Goal: Information Seeking & Learning: Learn about a topic

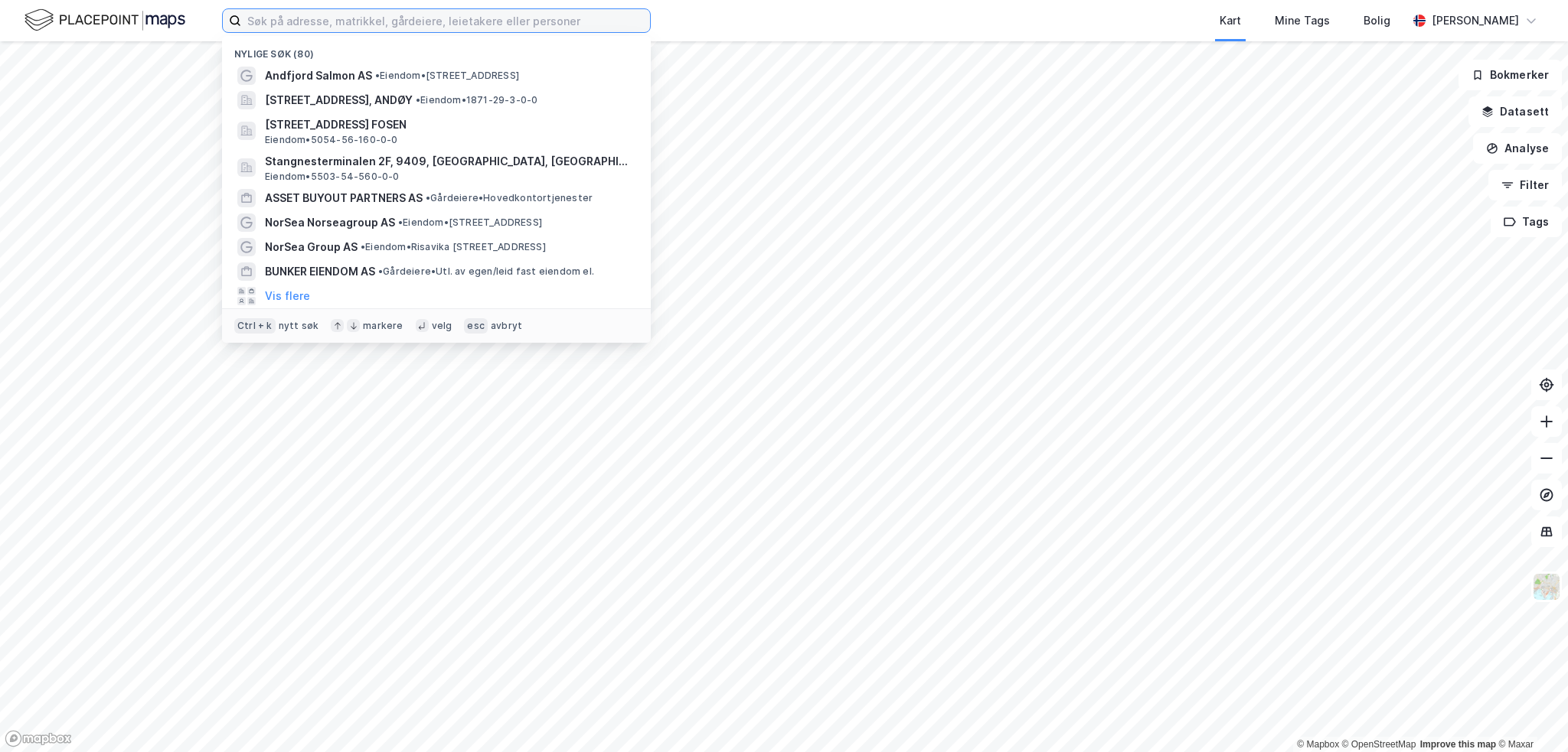
click at [303, 21] on input at bounding box center [445, 20] width 409 height 23
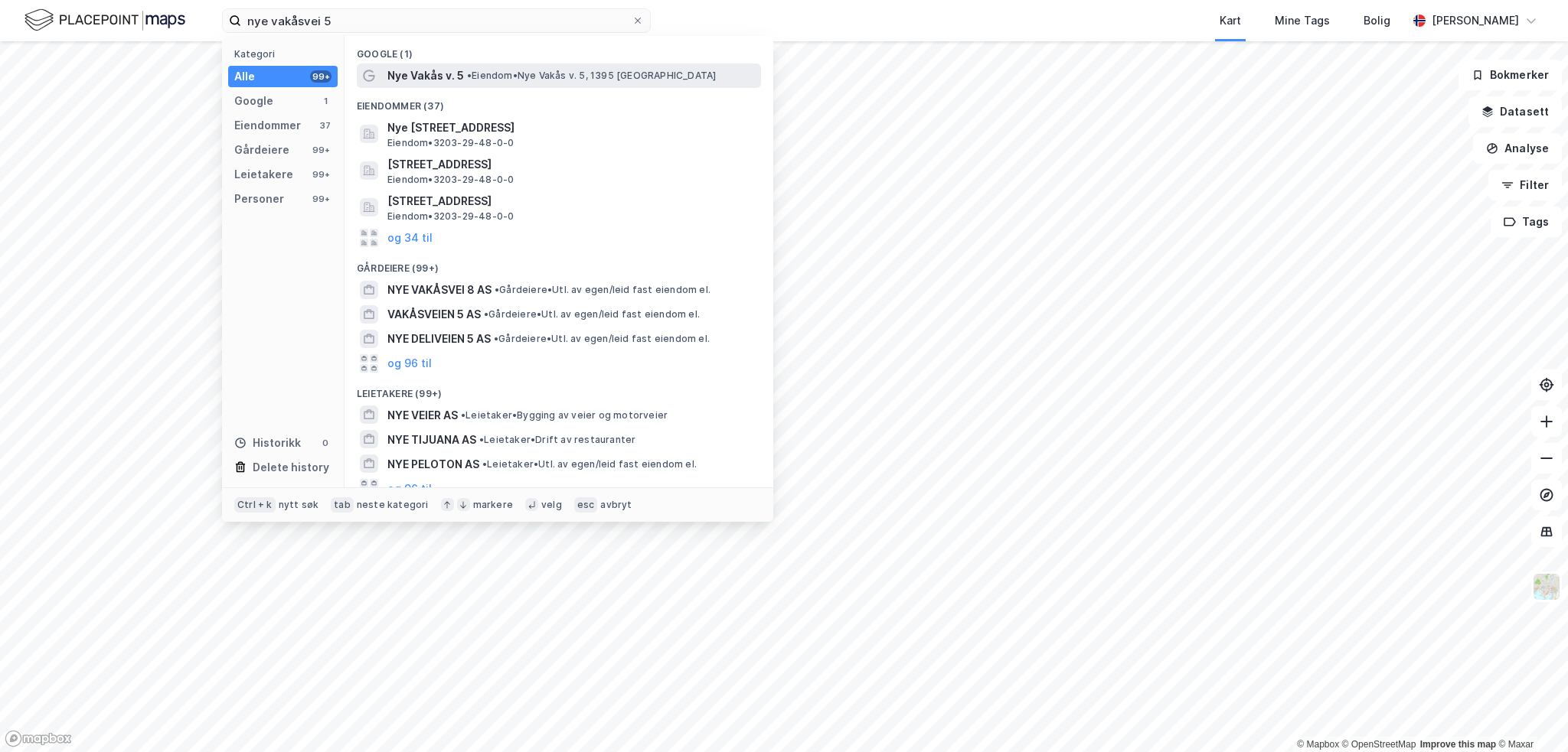
click at [492, 127] on span "Nye [STREET_ADDRESS]" at bounding box center [571, 128] width 368 height 18
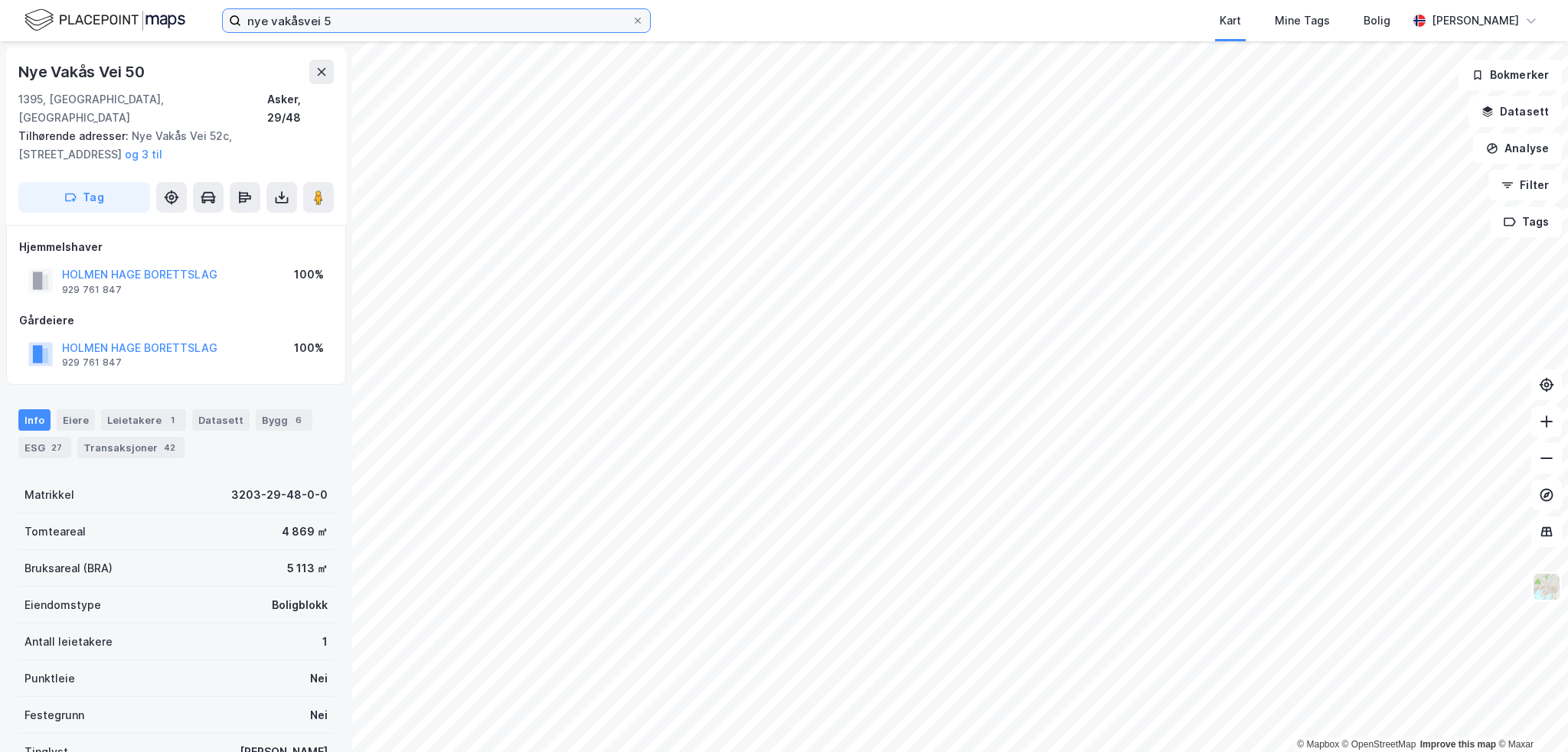
click at [337, 13] on input "nye vakåsvei 5" at bounding box center [435, 20] width 390 height 23
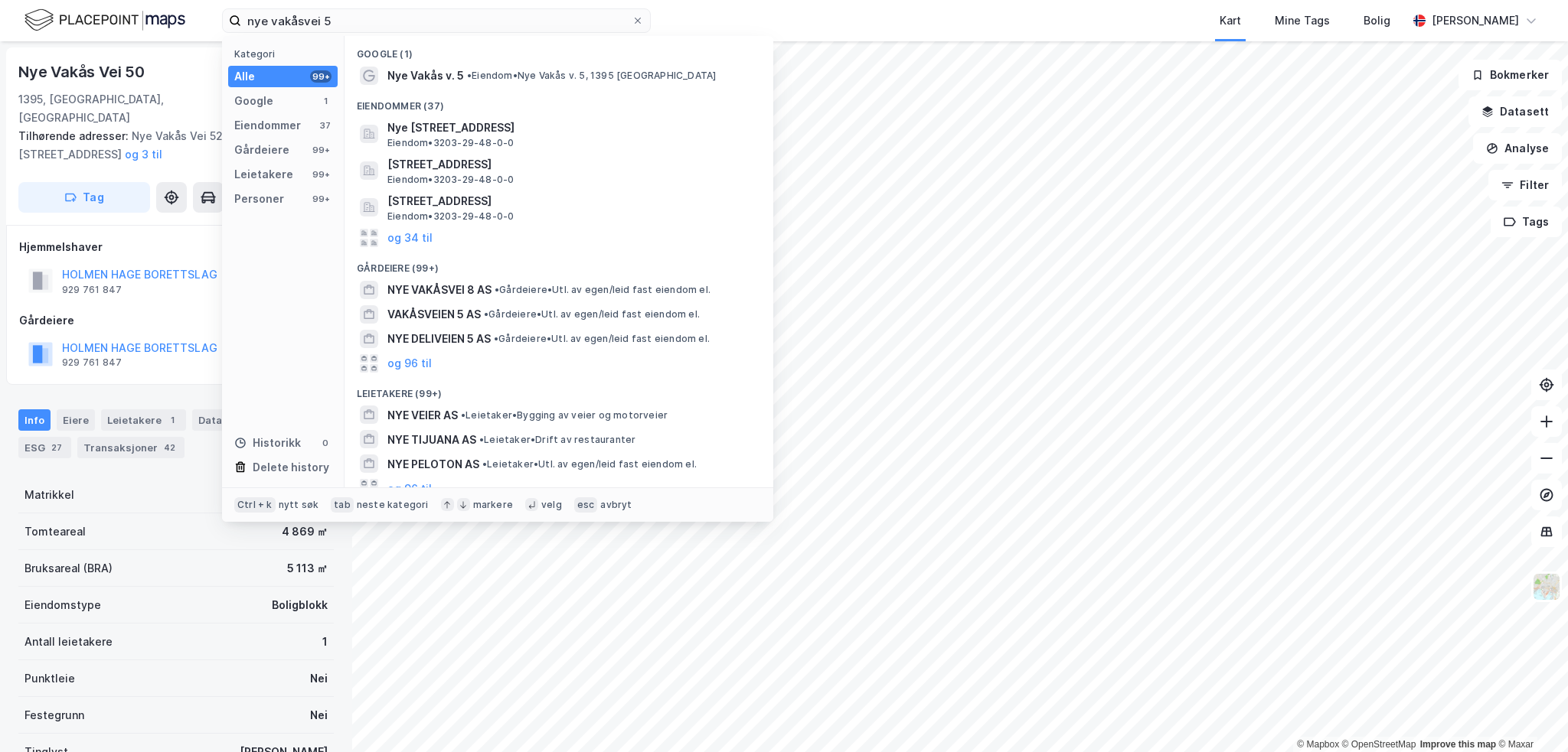
click at [444, 77] on span "Nye Vakås v. 5" at bounding box center [425, 76] width 77 height 18
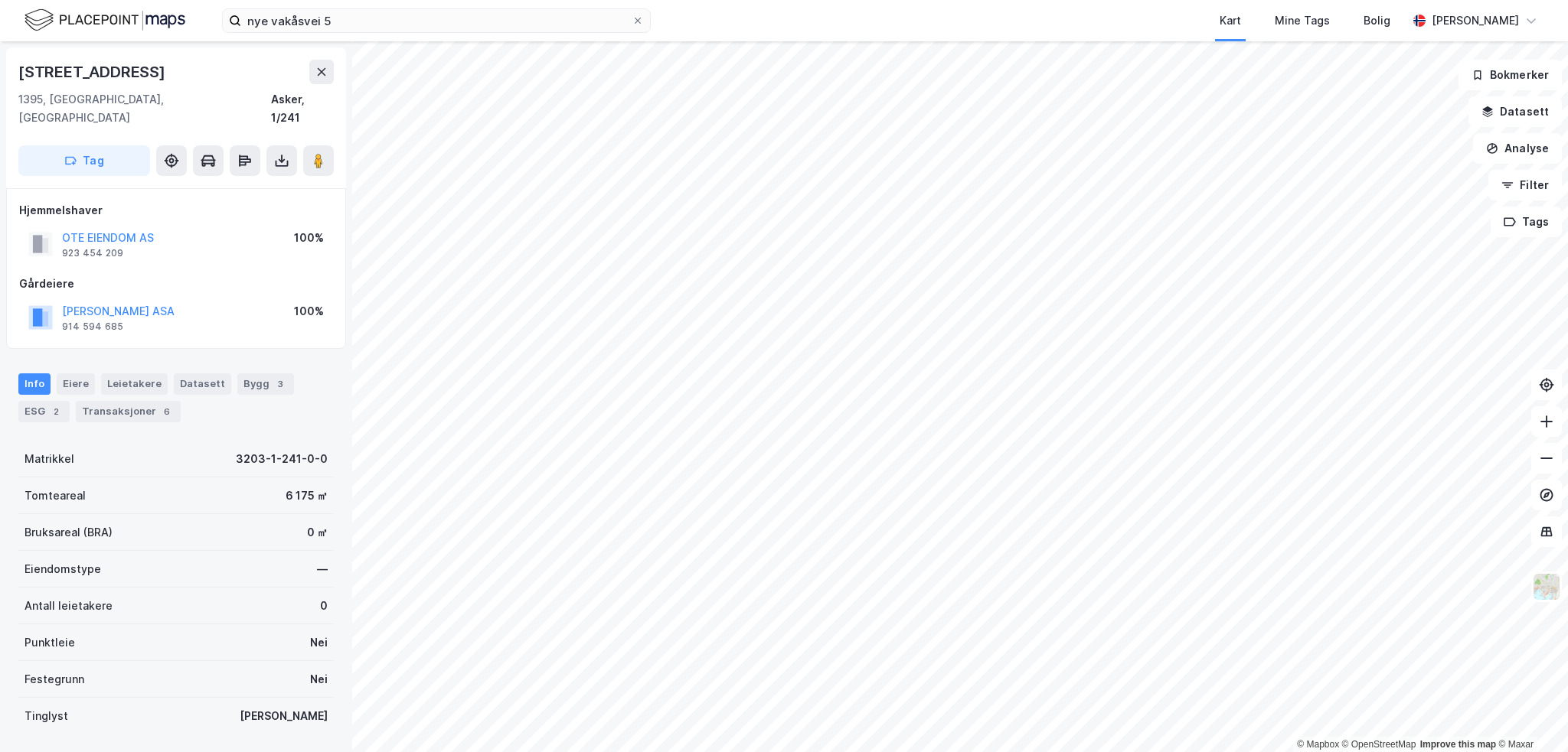
click at [174, 69] on div "[STREET_ADDRESS]" at bounding box center [176, 71] width 315 height 24
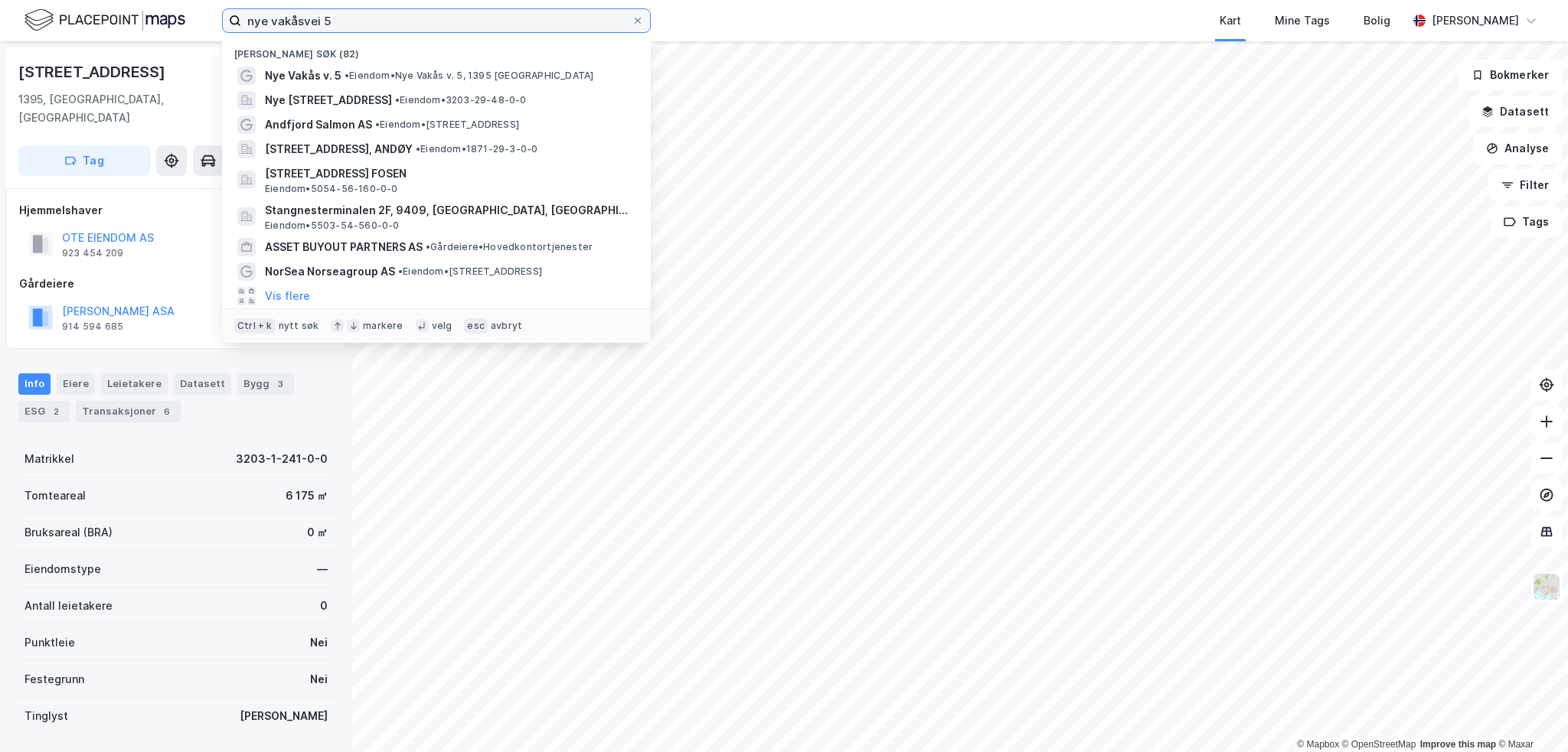
drag, startPoint x: 334, startPoint y: 17, endPoint x: 242, endPoint y: 27, distance: 92.5
click at [242, 27] on input "nye vakåsvei 5" at bounding box center [435, 20] width 390 height 23
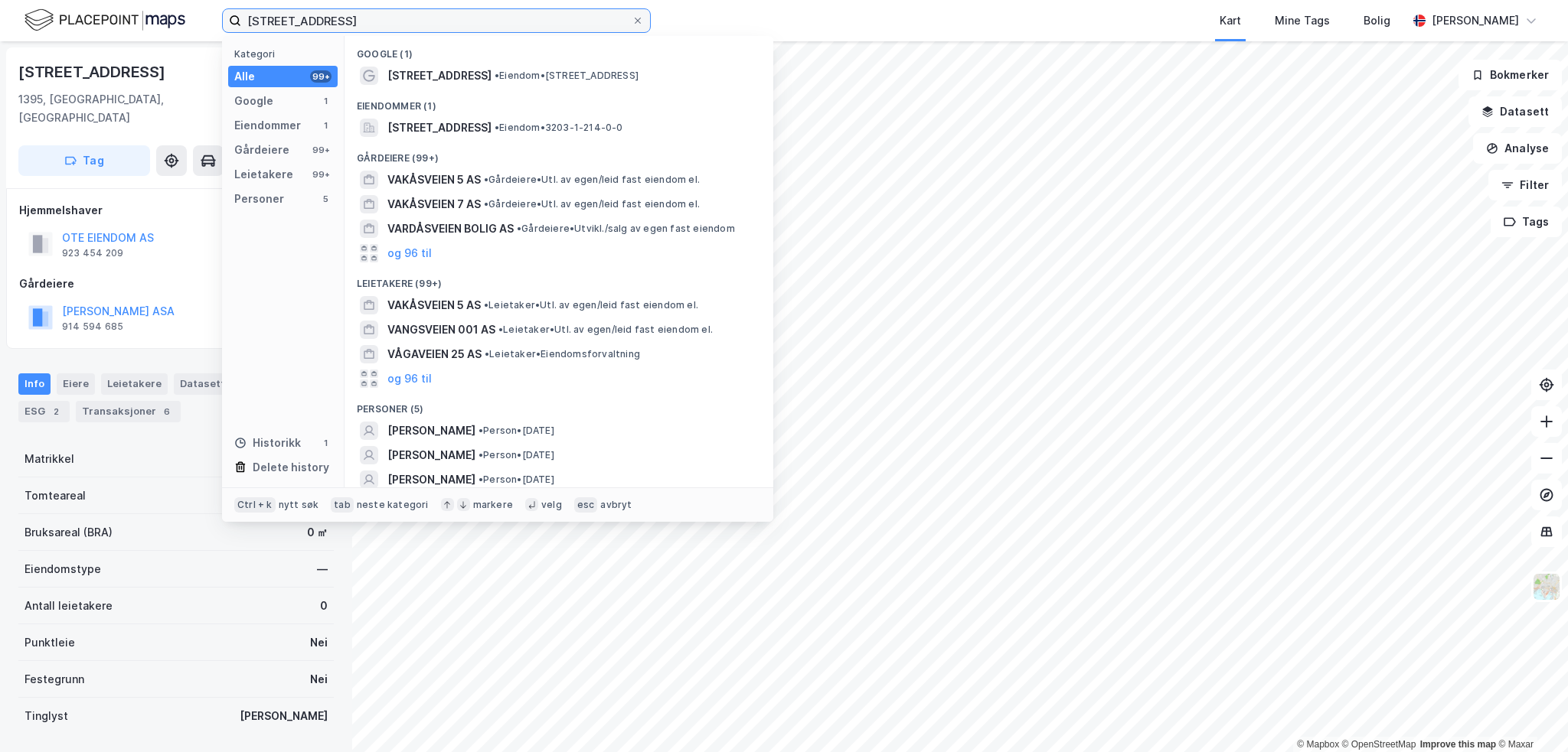
type input "[STREET_ADDRESS]"
click at [492, 131] on span "[STREET_ADDRESS]" at bounding box center [439, 128] width 104 height 18
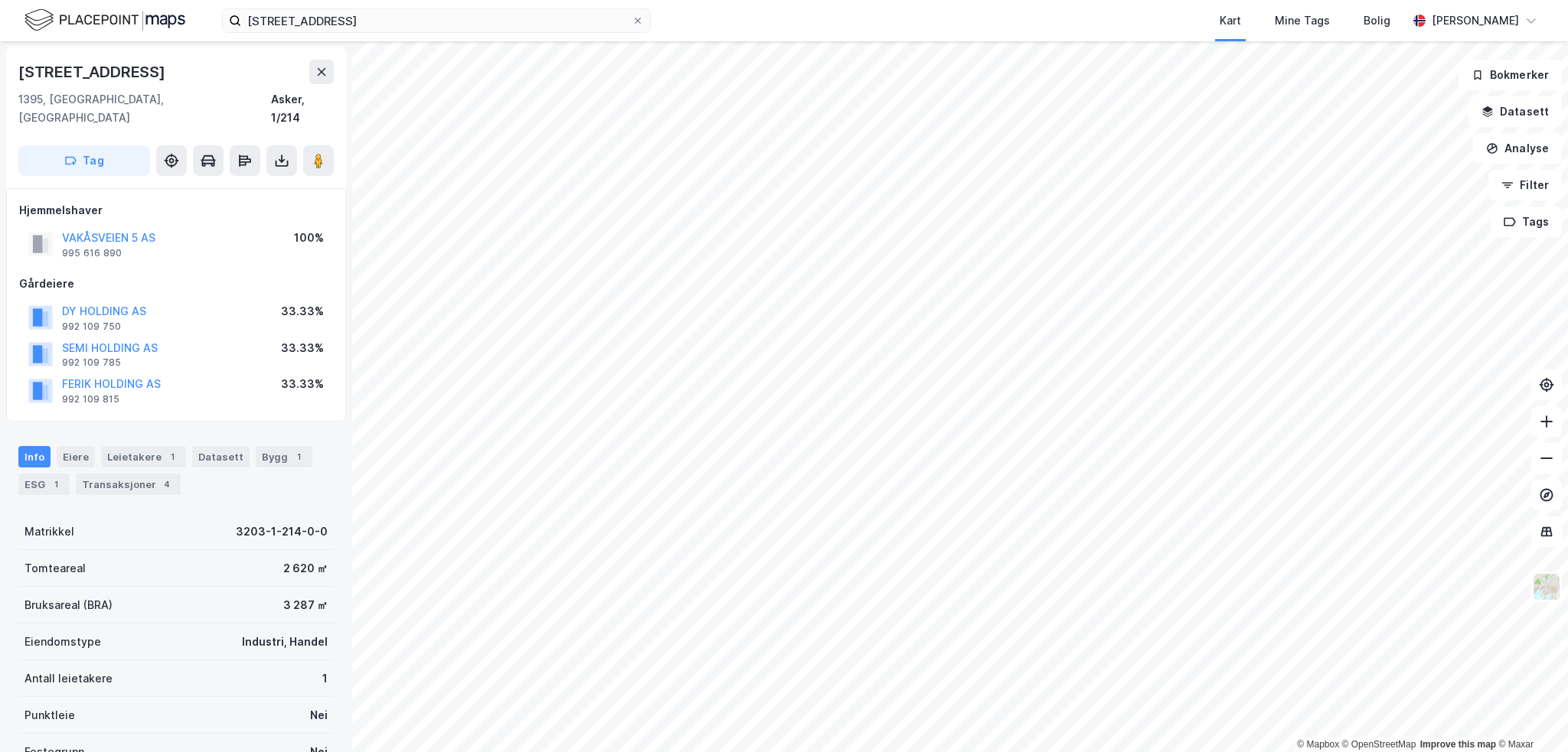
click at [0, 0] on button "DY HOLDING AS" at bounding box center [0, 0] width 0 height 0
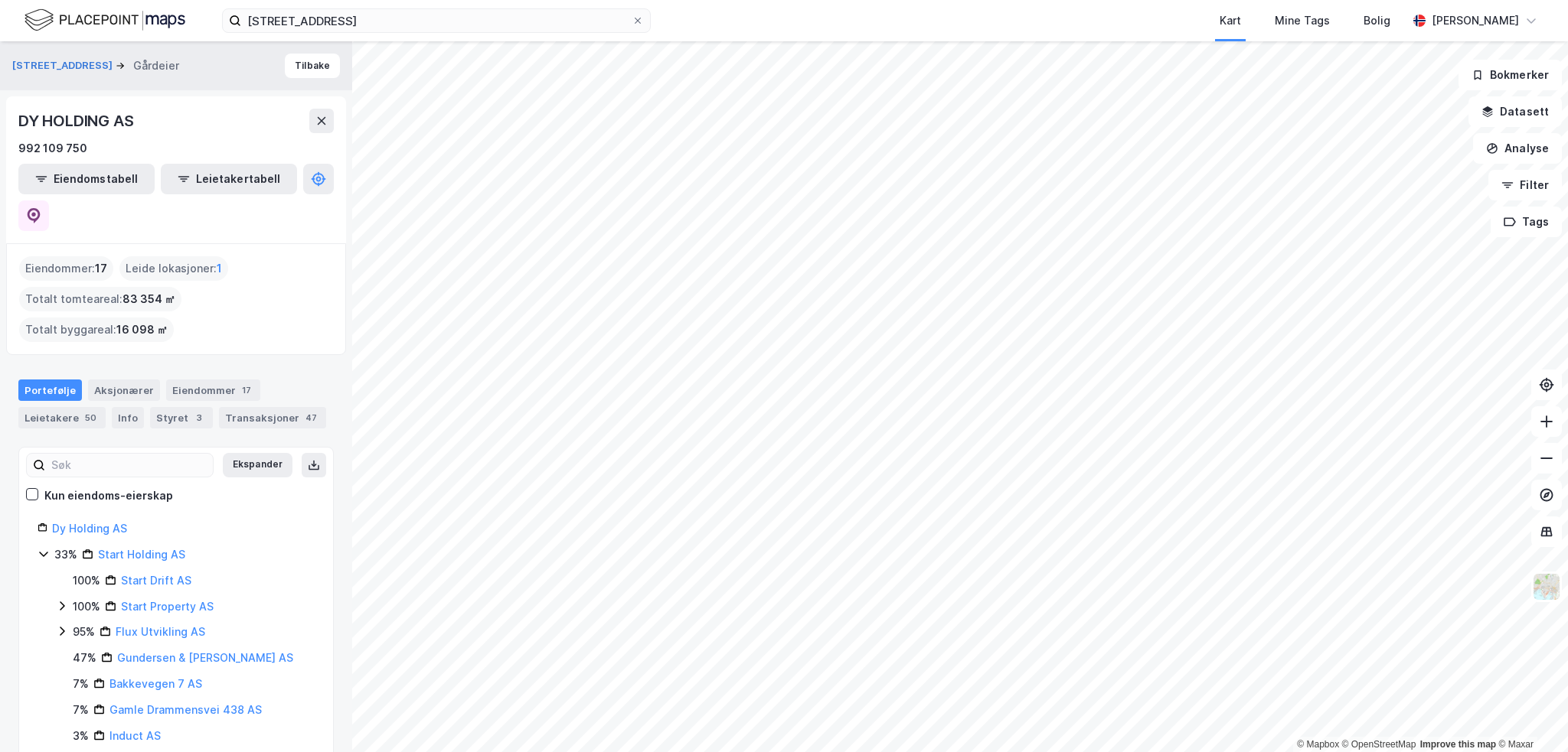
click at [165, 548] on link "Start Holding AS" at bounding box center [141, 555] width 87 height 13
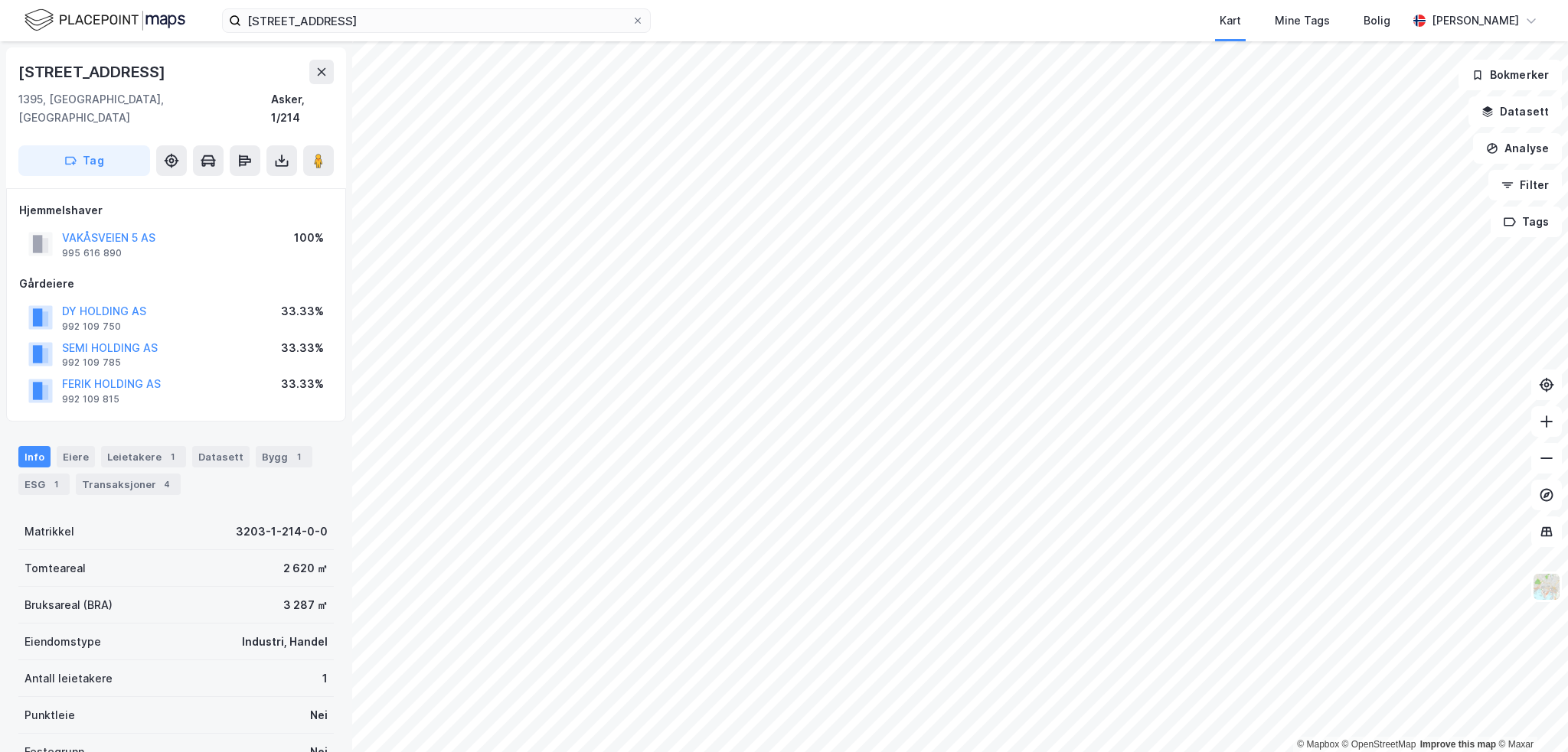
click at [0, 0] on button "SEMI HOLDING AS" at bounding box center [0, 0] width 0 height 0
click at [0, 0] on button "FERIK HOLDING AS" at bounding box center [0, 0] width 0 height 0
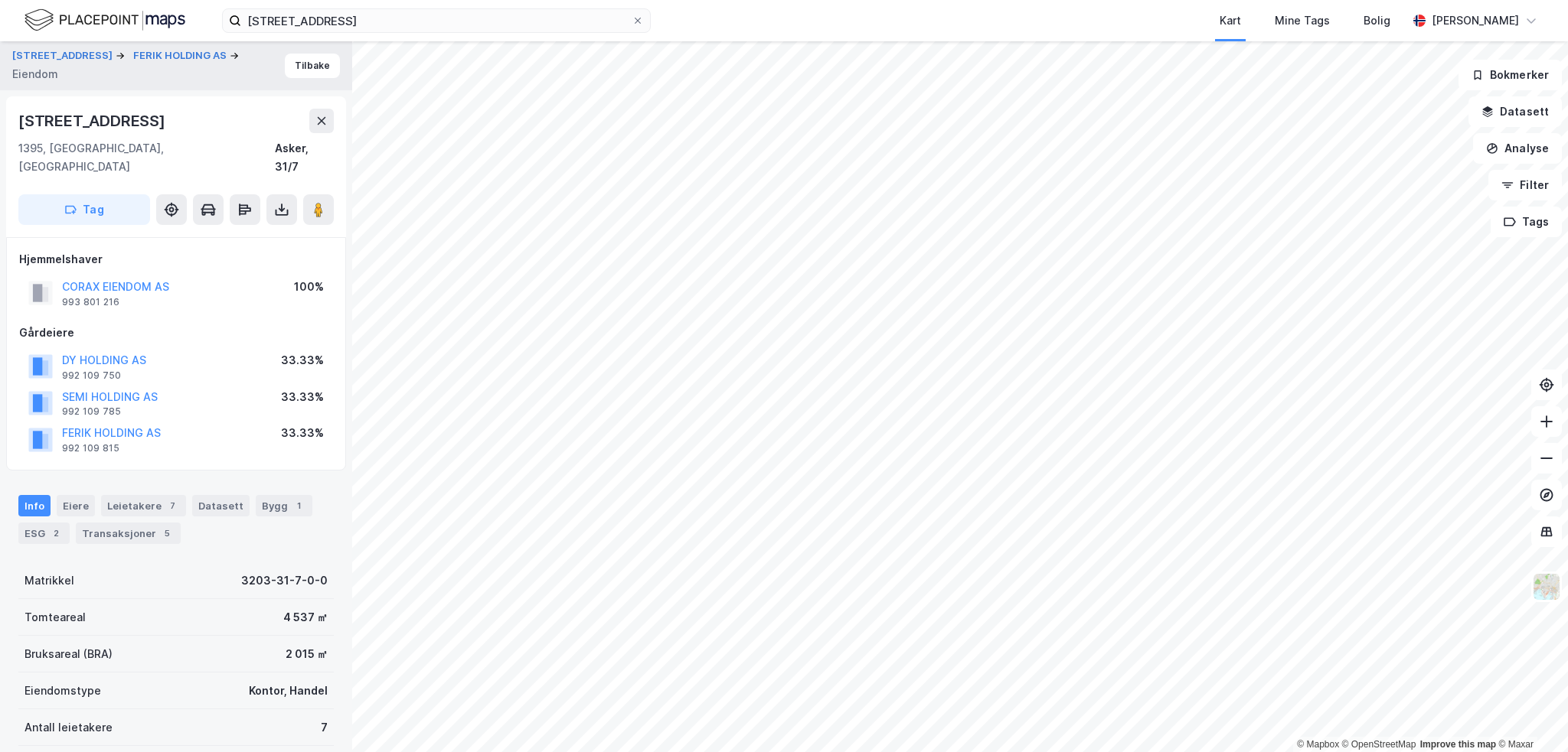
drag, startPoint x: 186, startPoint y: 130, endPoint x: 13, endPoint y: 126, distance: 173.0
click at [13, 126] on div "[STREET_ADDRESS]" at bounding box center [176, 167] width 339 height 141
copy div "[STREET_ADDRESS]"
click at [0, 0] on button "FERIK HOLDING AS" at bounding box center [0, 0] width 0 height 0
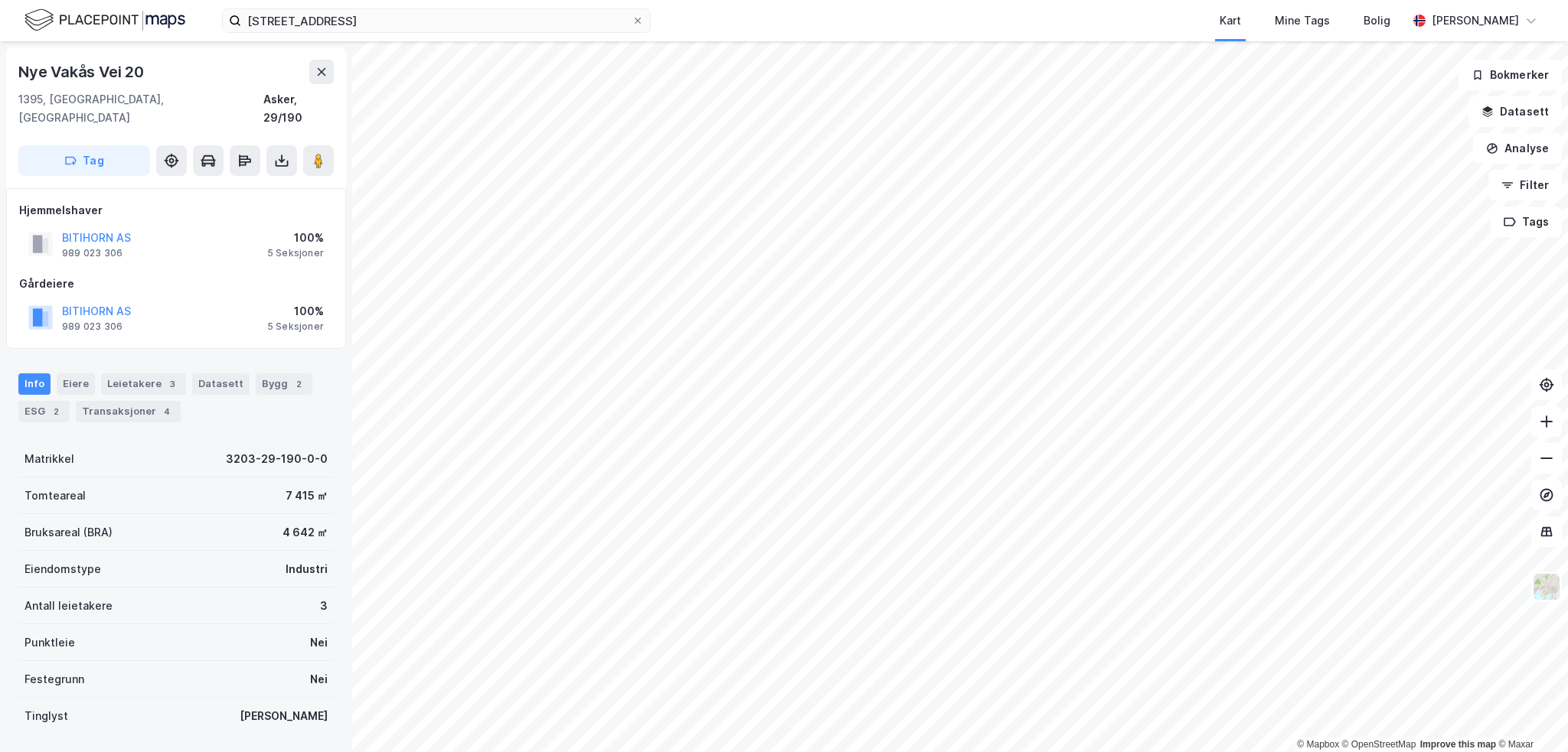
click at [0, 0] on button "BITIHORN AS" at bounding box center [0, 0] width 0 height 0
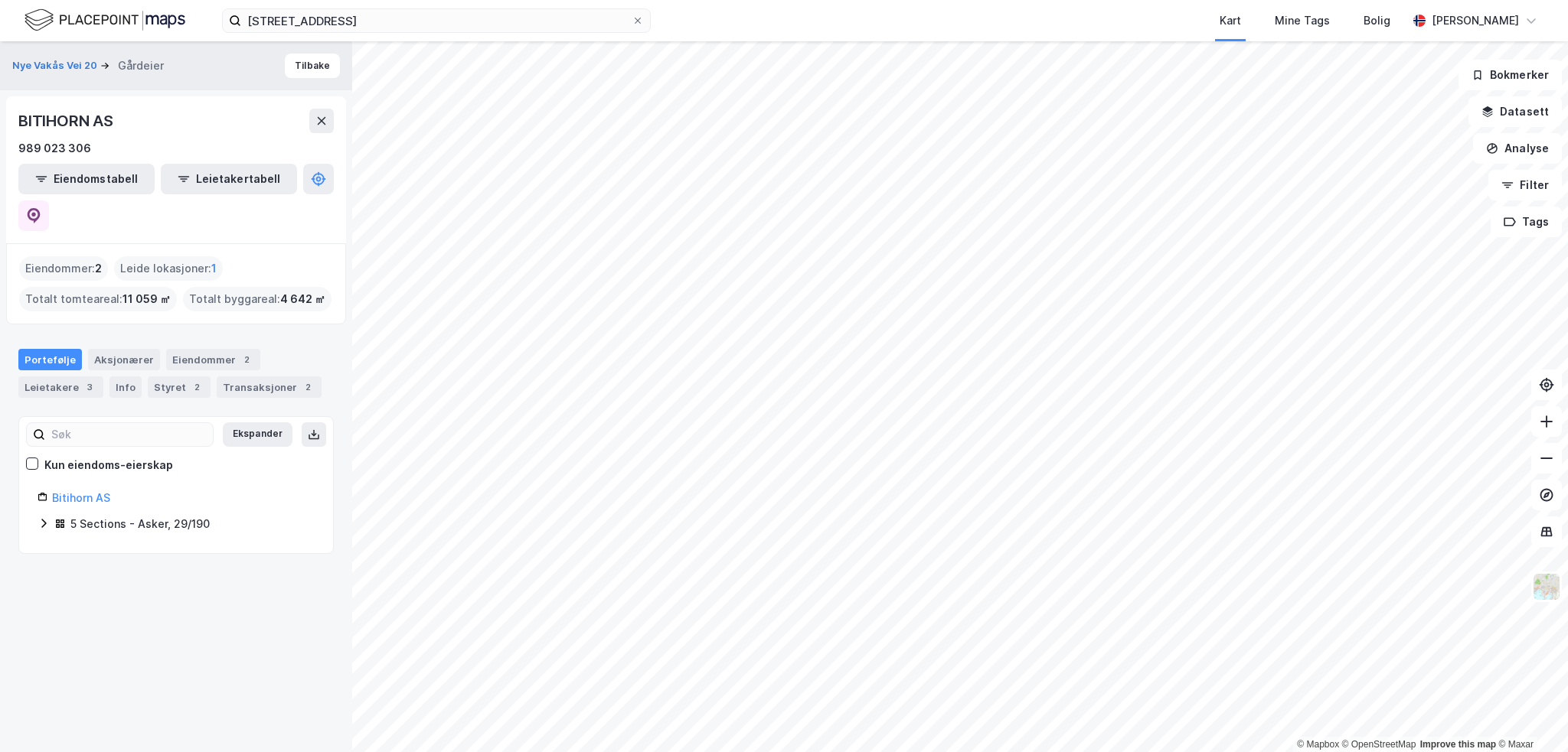
click at [82, 491] on link "Bitihorn AS" at bounding box center [81, 498] width 58 height 13
click at [110, 349] on div "Aksjonærer" at bounding box center [123, 360] width 72 height 22
click at [62, 349] on div "Portefølje" at bounding box center [50, 360] width 63 height 22
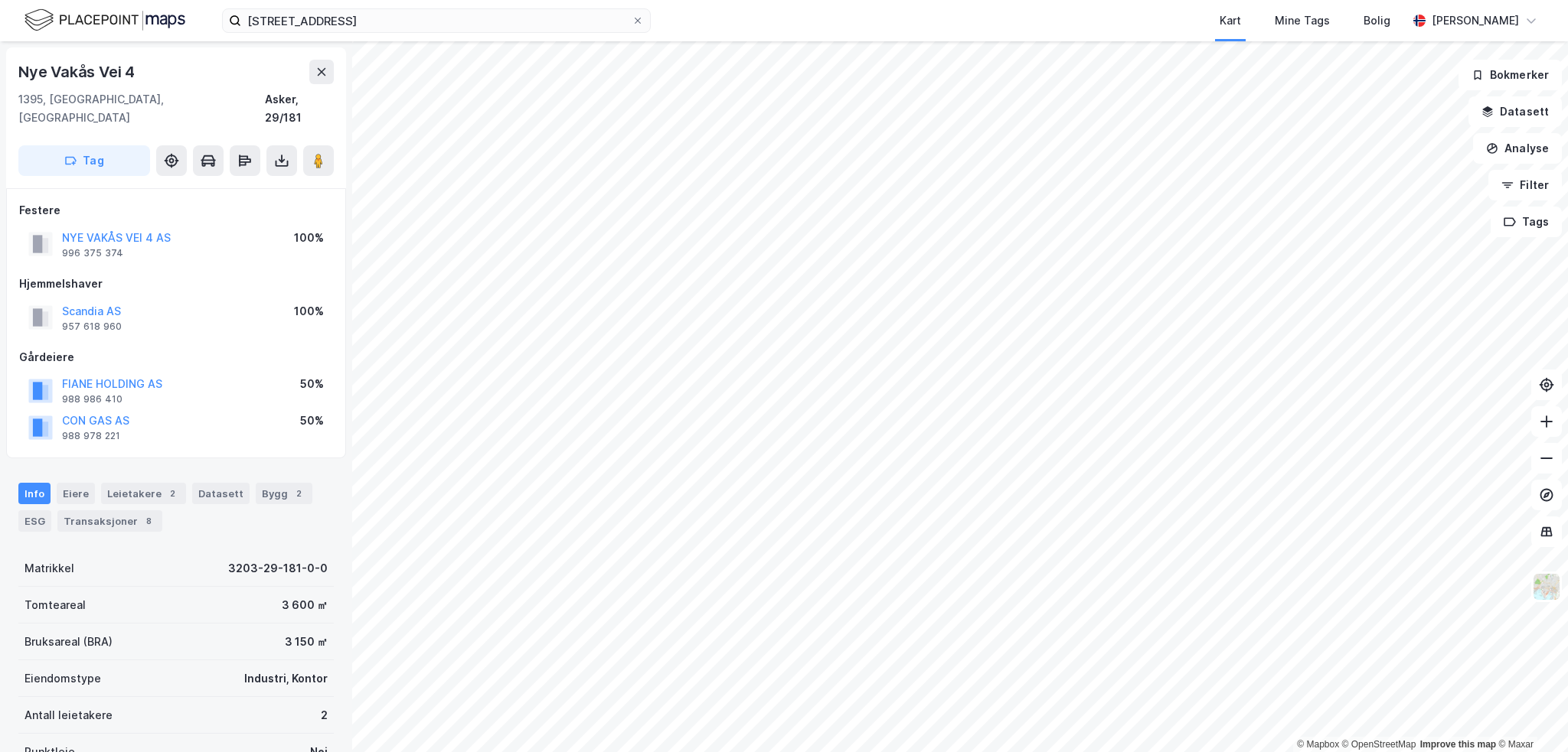
click at [0, 0] on button "Scandia AS" at bounding box center [0, 0] width 0 height 0
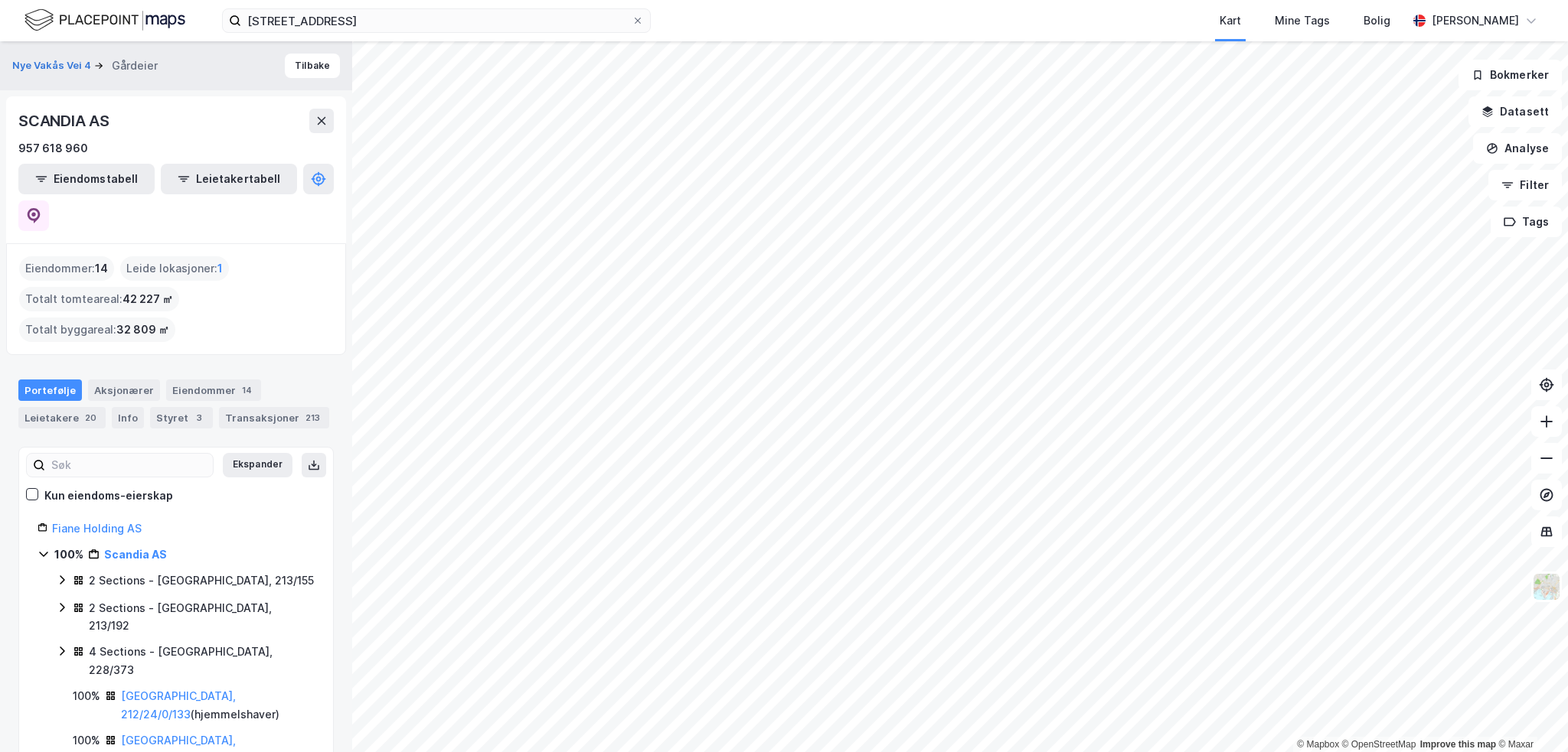
click at [135, 379] on div "Aksjonærer" at bounding box center [123, 390] width 72 height 22
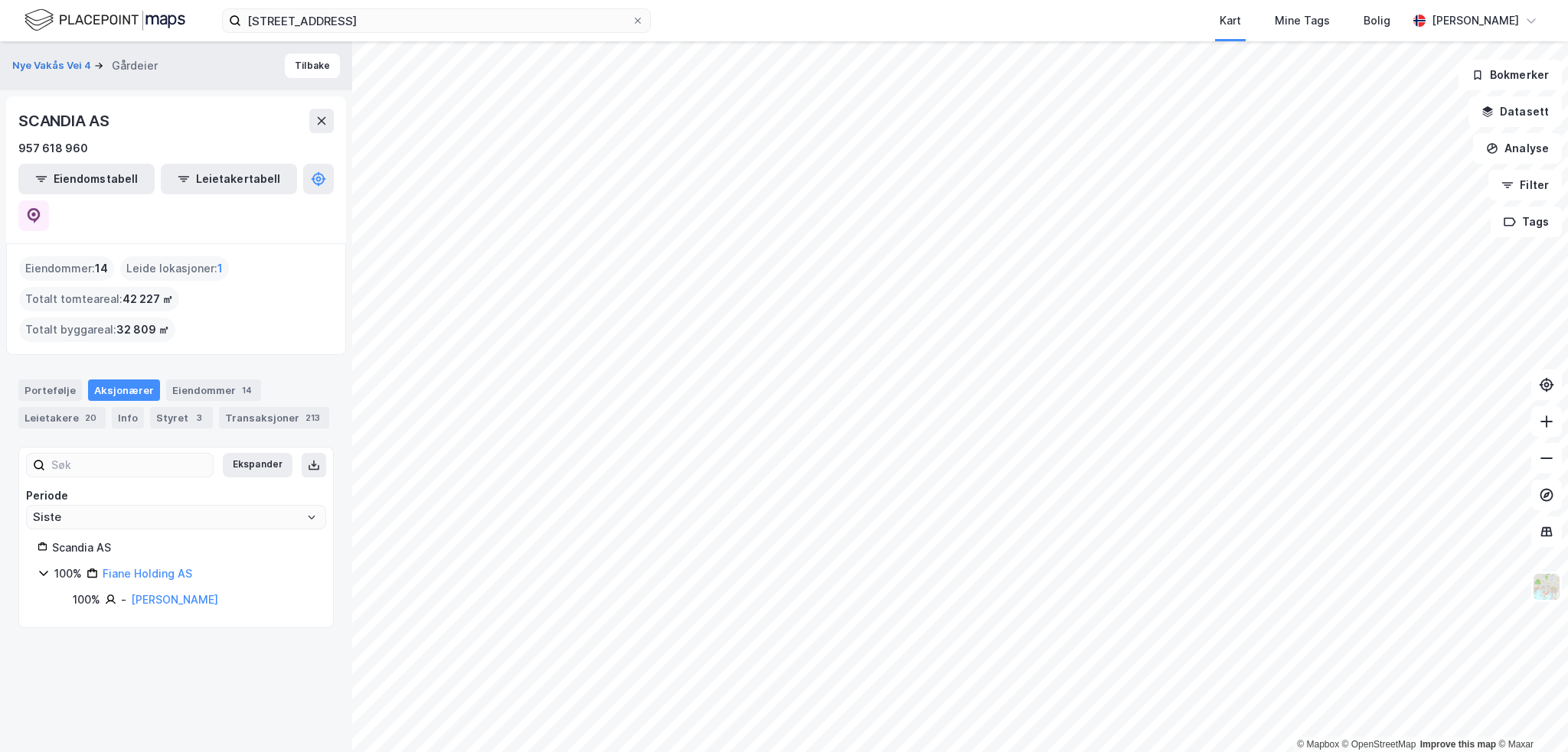
click at [167, 567] on link "Fiane Holding AS" at bounding box center [147, 574] width 90 height 13
click at [285, 69] on button "Tilbake" at bounding box center [312, 65] width 55 height 24
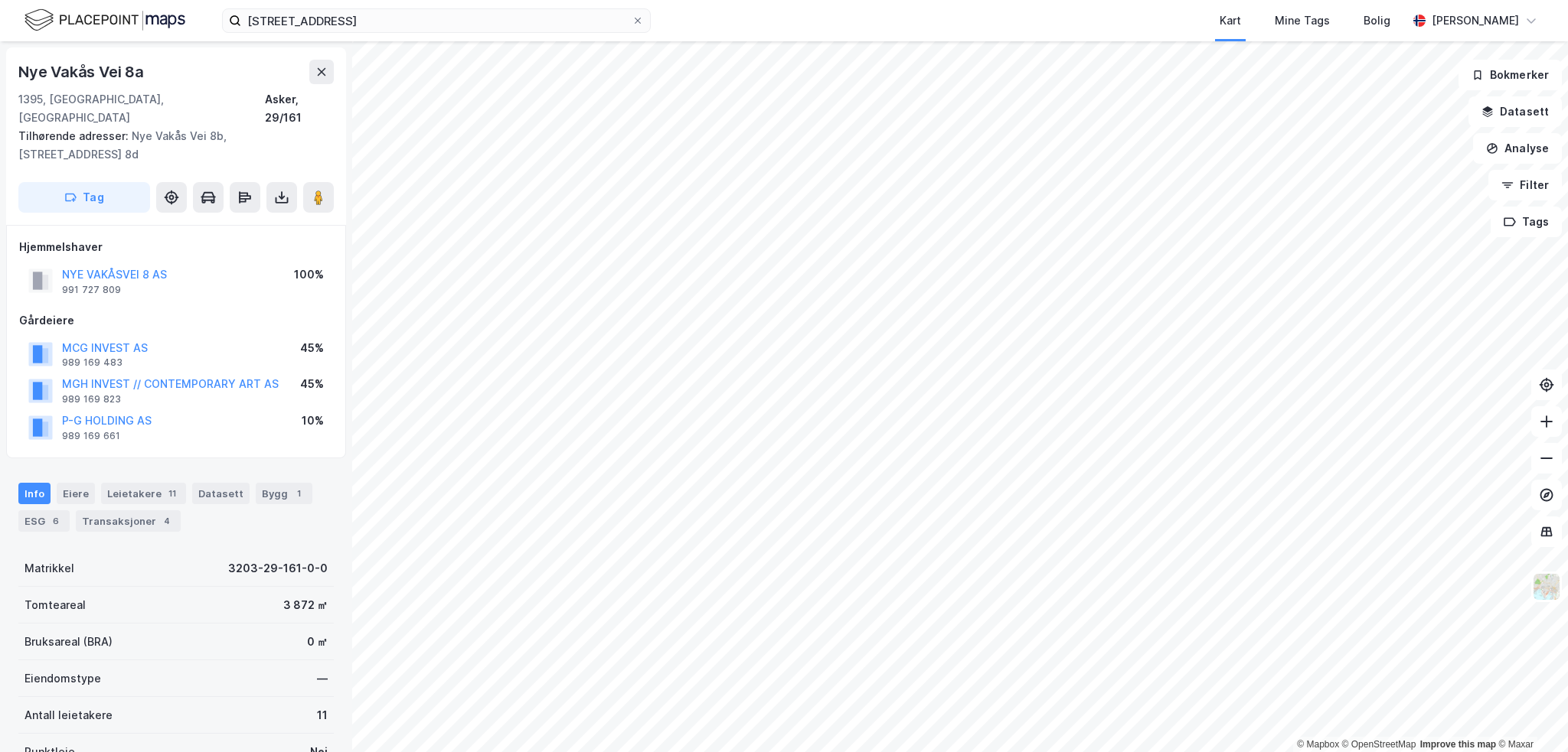
click at [0, 0] on button "MCG INVEST AS" at bounding box center [0, 0] width 0 height 0
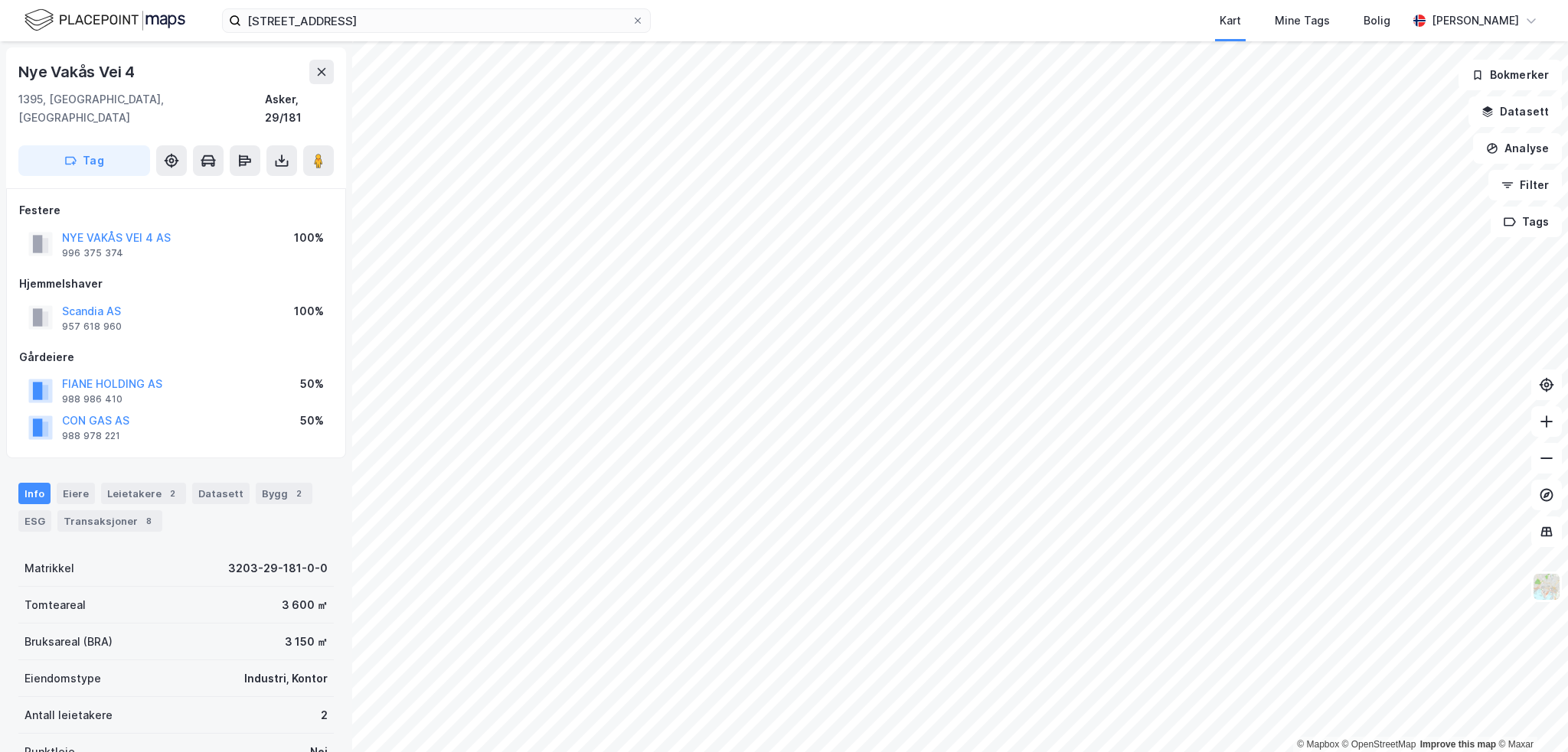
click at [0, 0] on button "Scandia AS" at bounding box center [0, 0] width 0 height 0
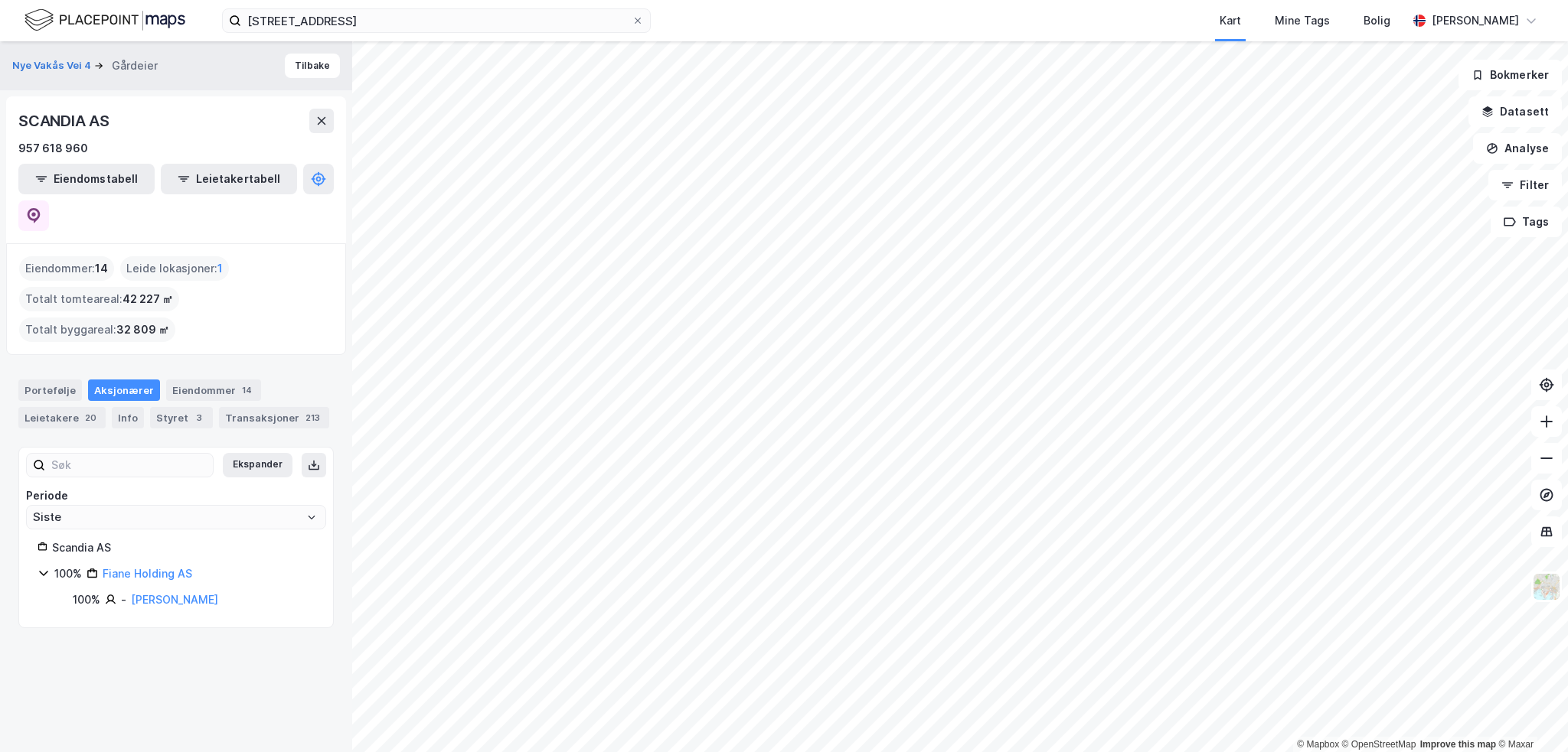
click at [122, 567] on link "Fiane Holding AS" at bounding box center [147, 574] width 90 height 13
click at [315, 67] on button "Tilbake" at bounding box center [312, 65] width 55 height 24
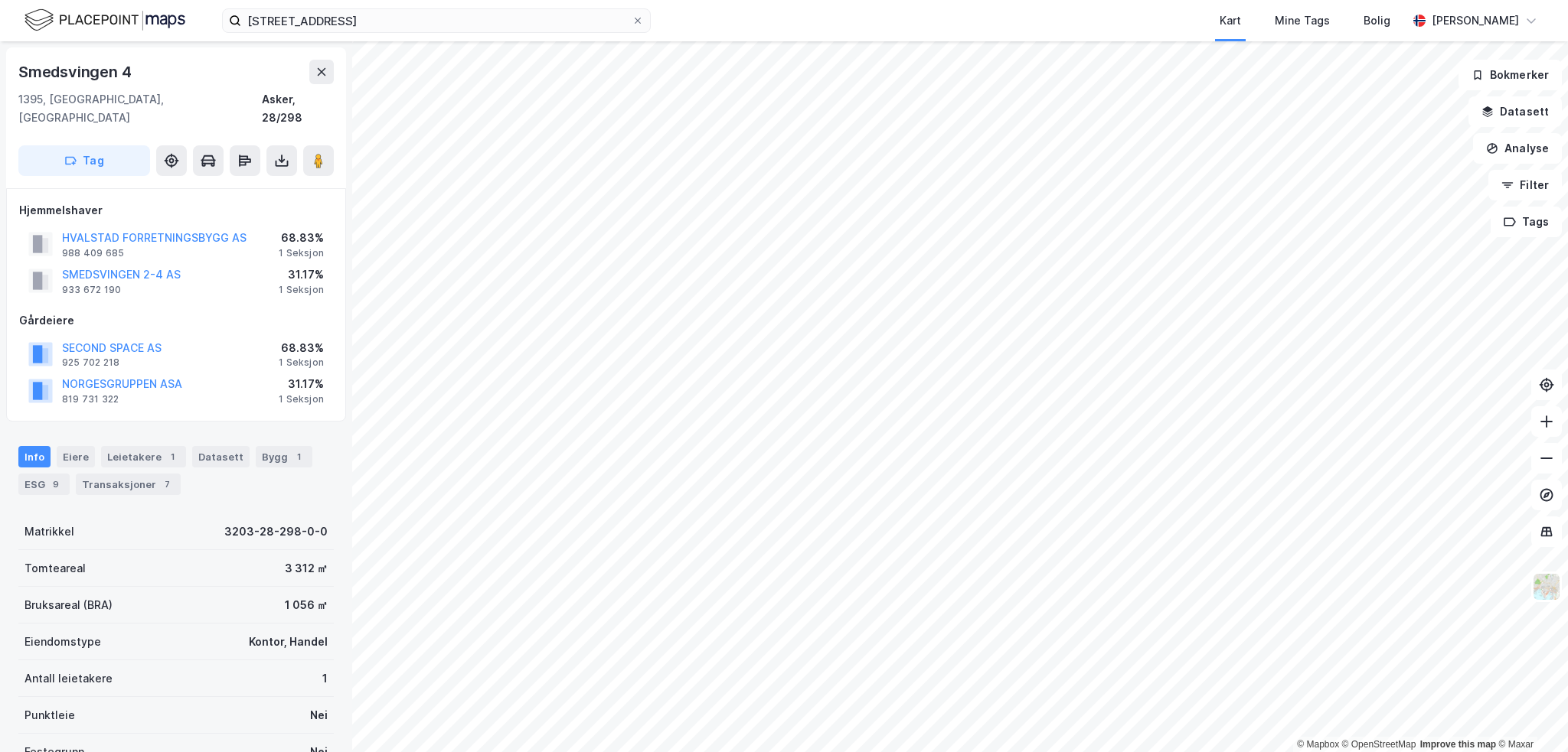
click at [1000, 0] on html "Vakåsveien 5 Kart Mine Tags Bolig [PERSON_NAME] © Mapbox © OpenStreetMap Improv…" at bounding box center [784, 376] width 1568 height 752
click at [1098, 0] on html "Vakåsveien 5 Kart Mine Tags Bolig [PERSON_NAME] © Mapbox © OpenStreetMap Improv…" at bounding box center [784, 376] width 1568 height 752
click at [0, 0] on button "TYCOON HOLDING AS" at bounding box center [0, 0] width 0 height 0
click at [0, 0] on button "NYE VAKÅS VEI 56 AS" at bounding box center [0, 0] width 0 height 0
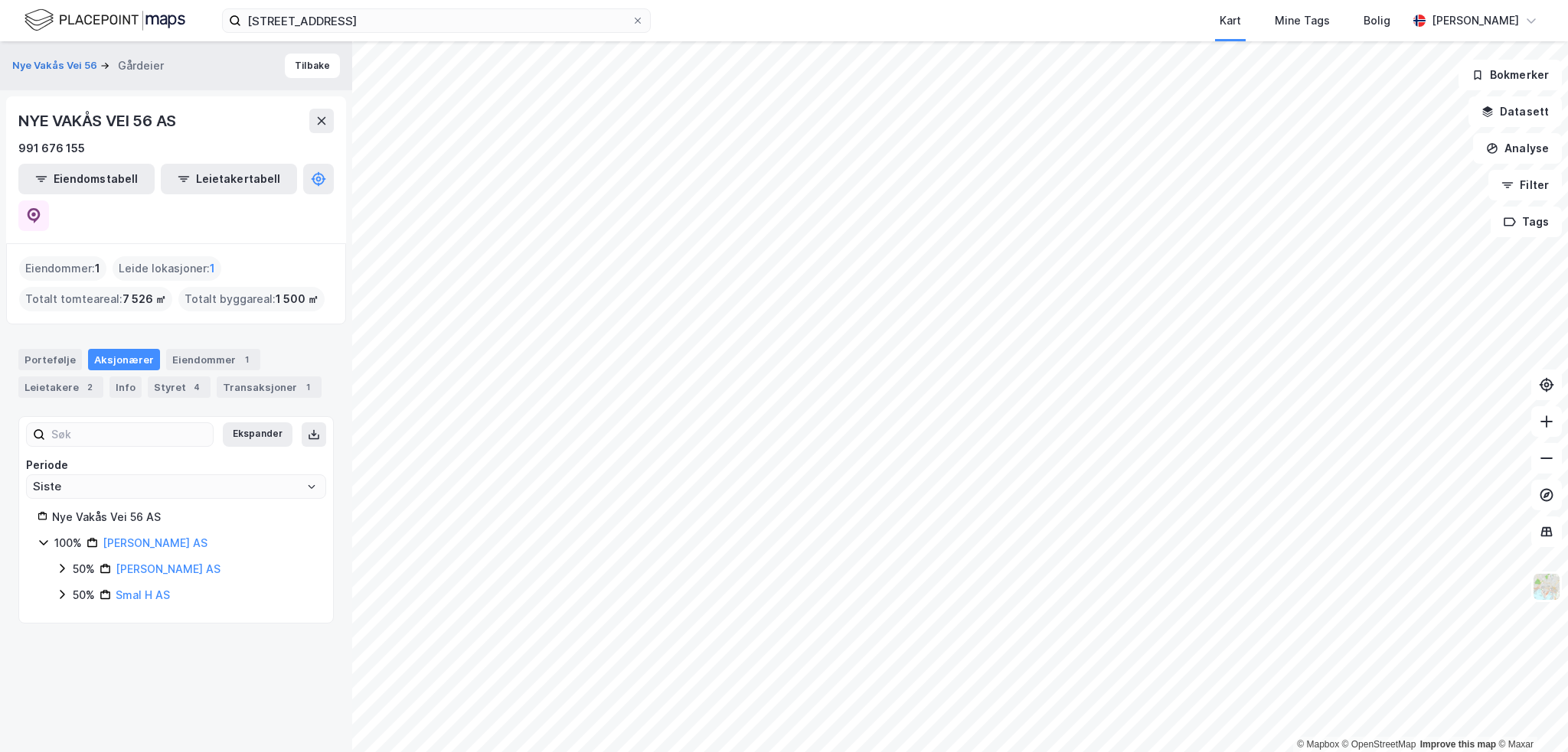
click at [153, 588] on link "Smal H AS" at bounding box center [143, 595] width 54 height 13
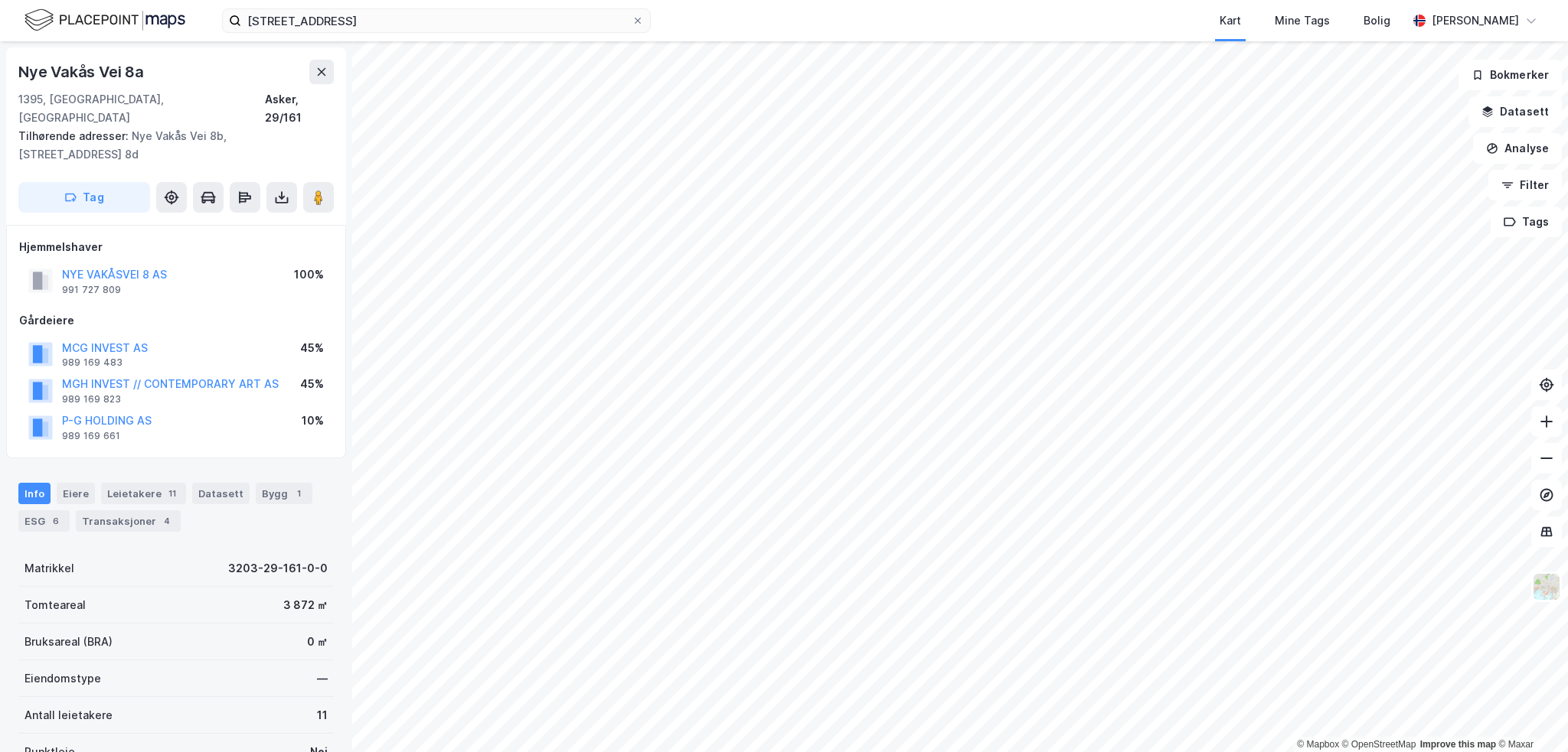
click at [0, 0] on button "MGH INVEST // CONTEMPORARY ART AS" at bounding box center [0, 0] width 0 height 0
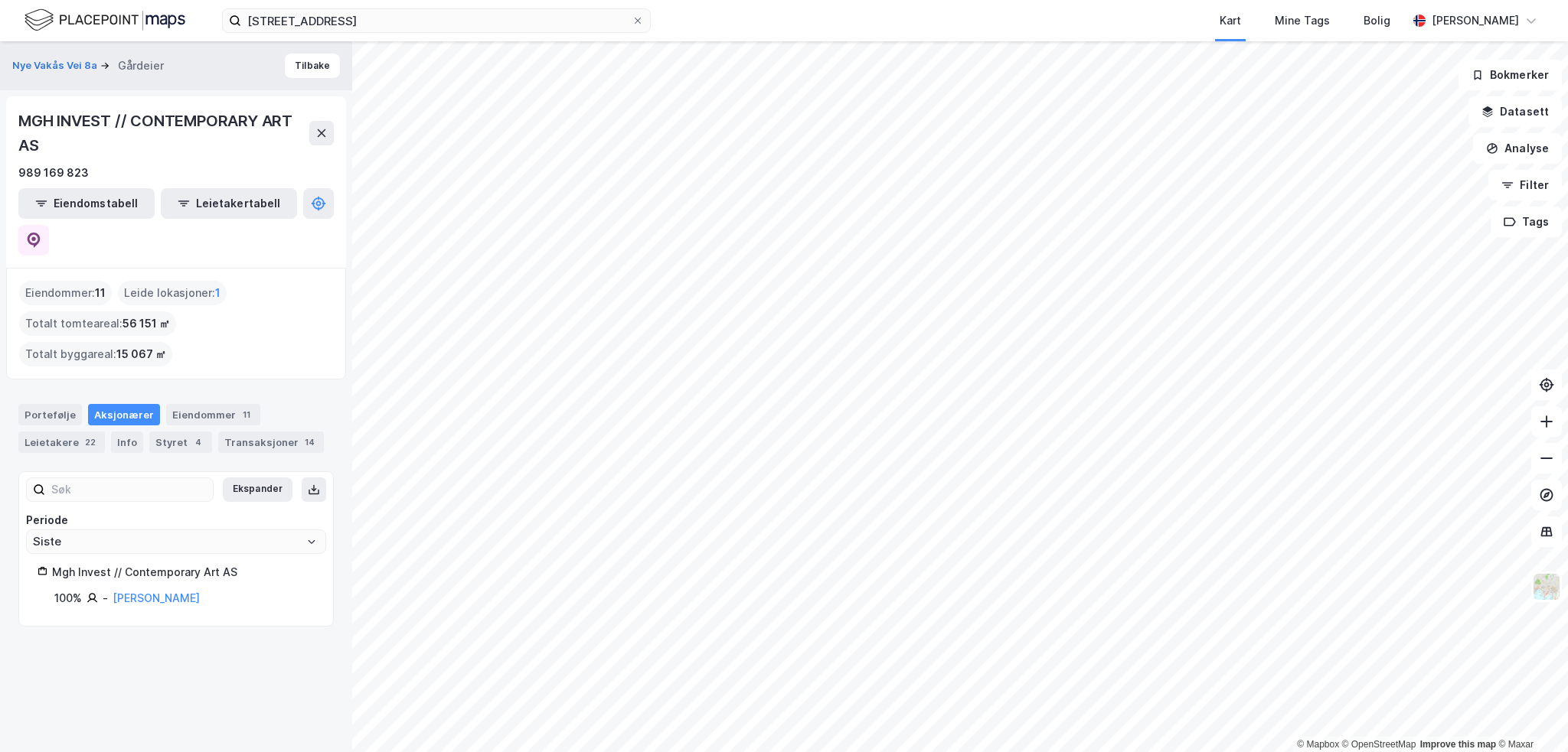
click at [303, 66] on button "Tilbake" at bounding box center [312, 65] width 55 height 24
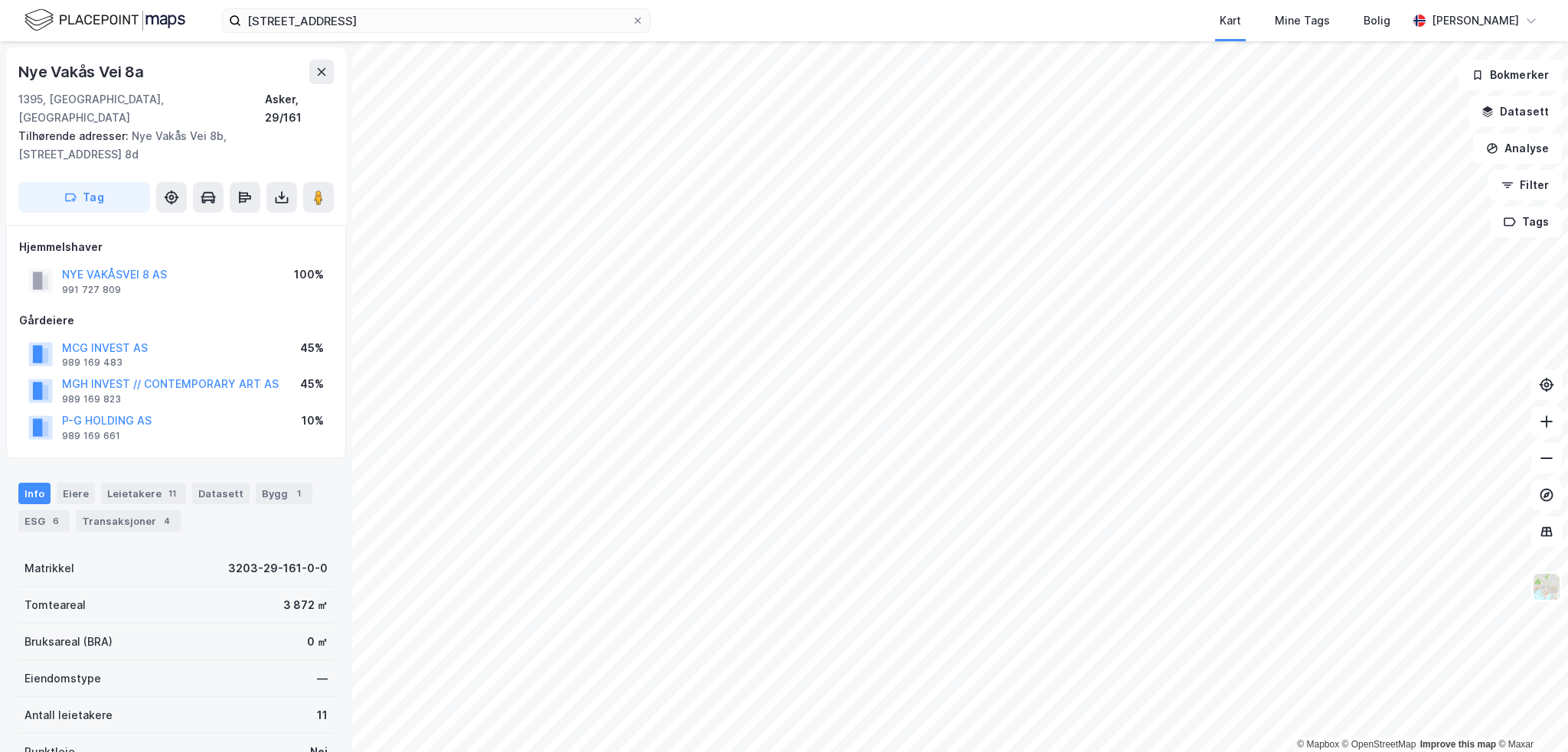
click at [0, 0] on button "MGH INVEST // CONTEMPORARY ART AS" at bounding box center [0, 0] width 0 height 0
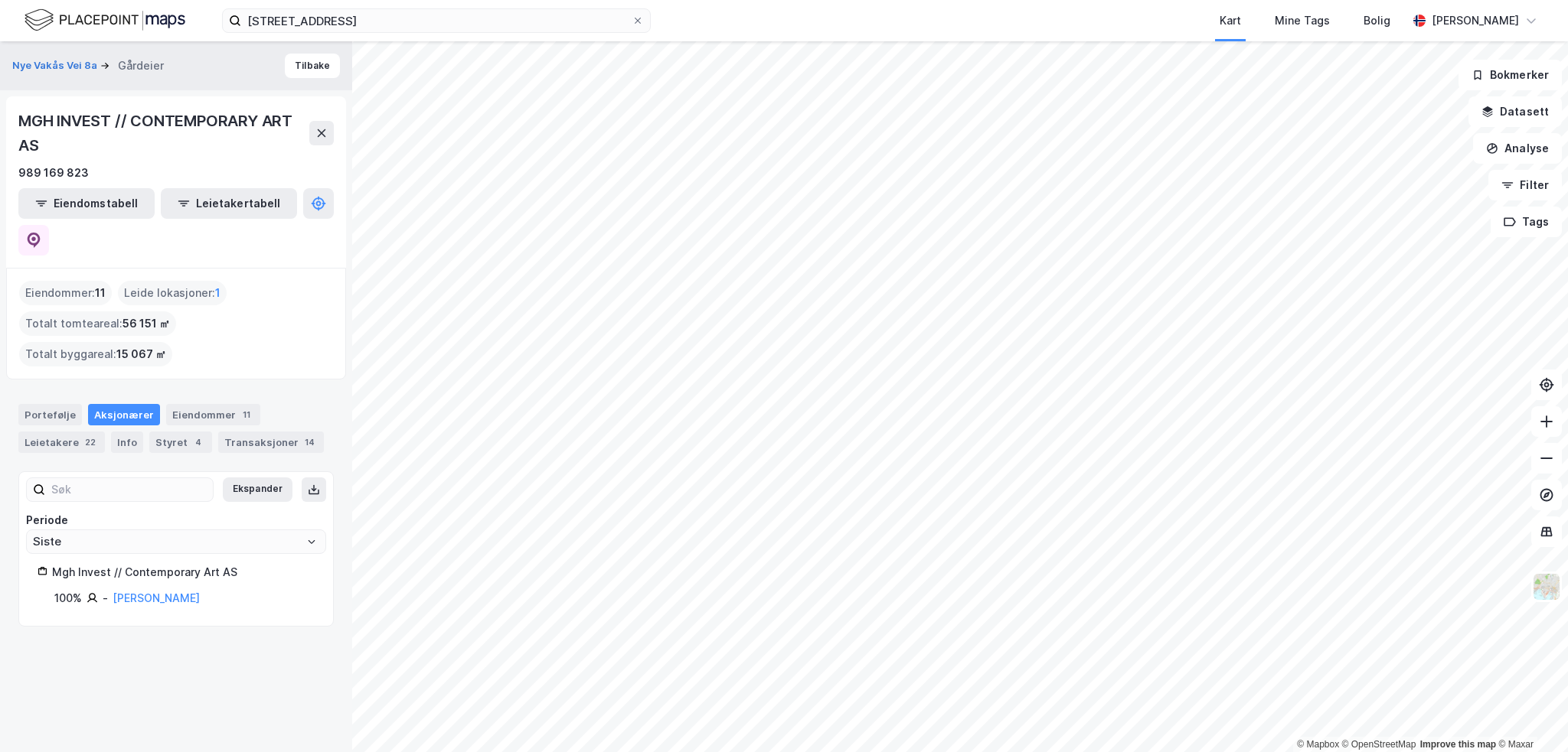
click at [298, 62] on button "Tilbake" at bounding box center [312, 65] width 55 height 24
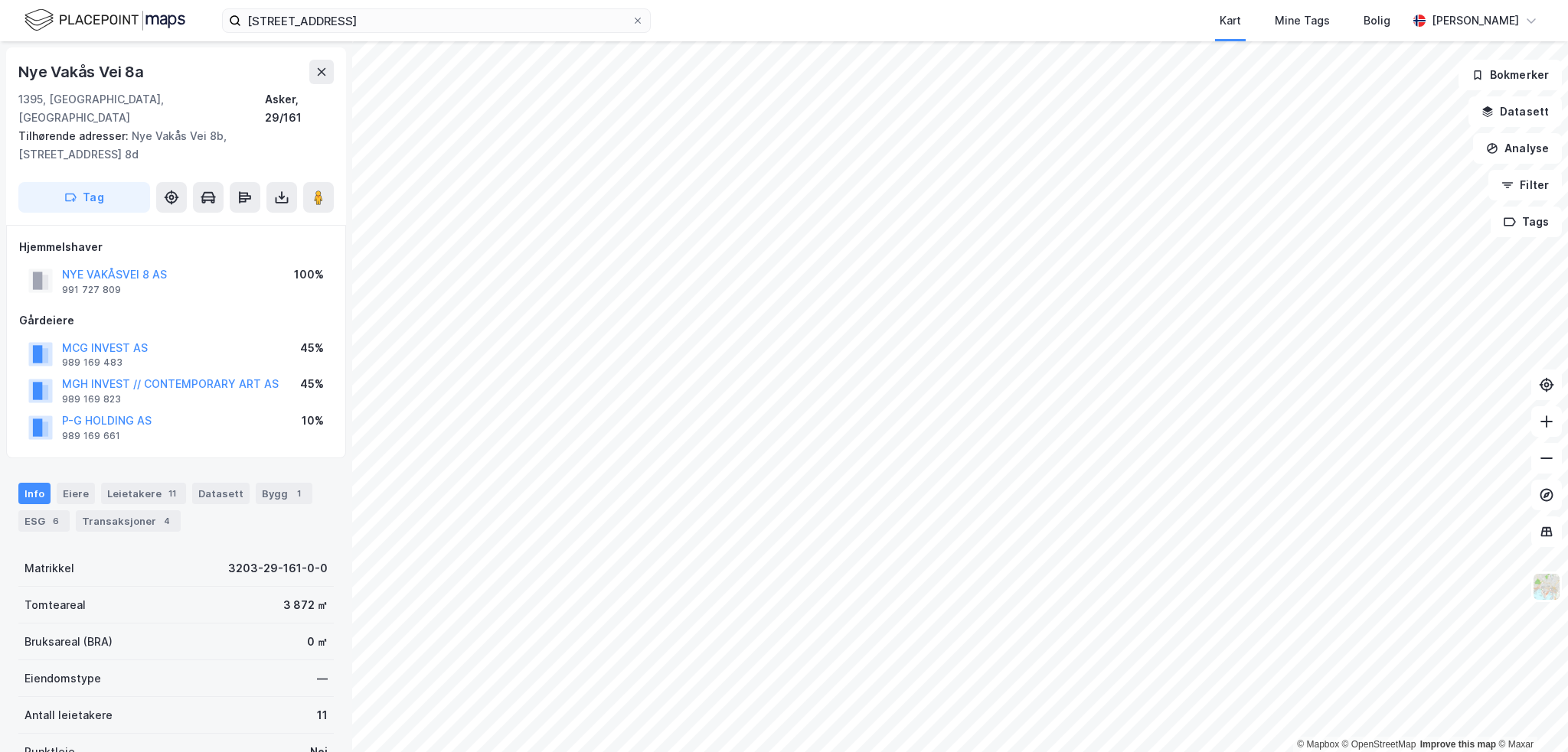
click at [0, 0] on button "MCG INVEST AS" at bounding box center [0, 0] width 0 height 0
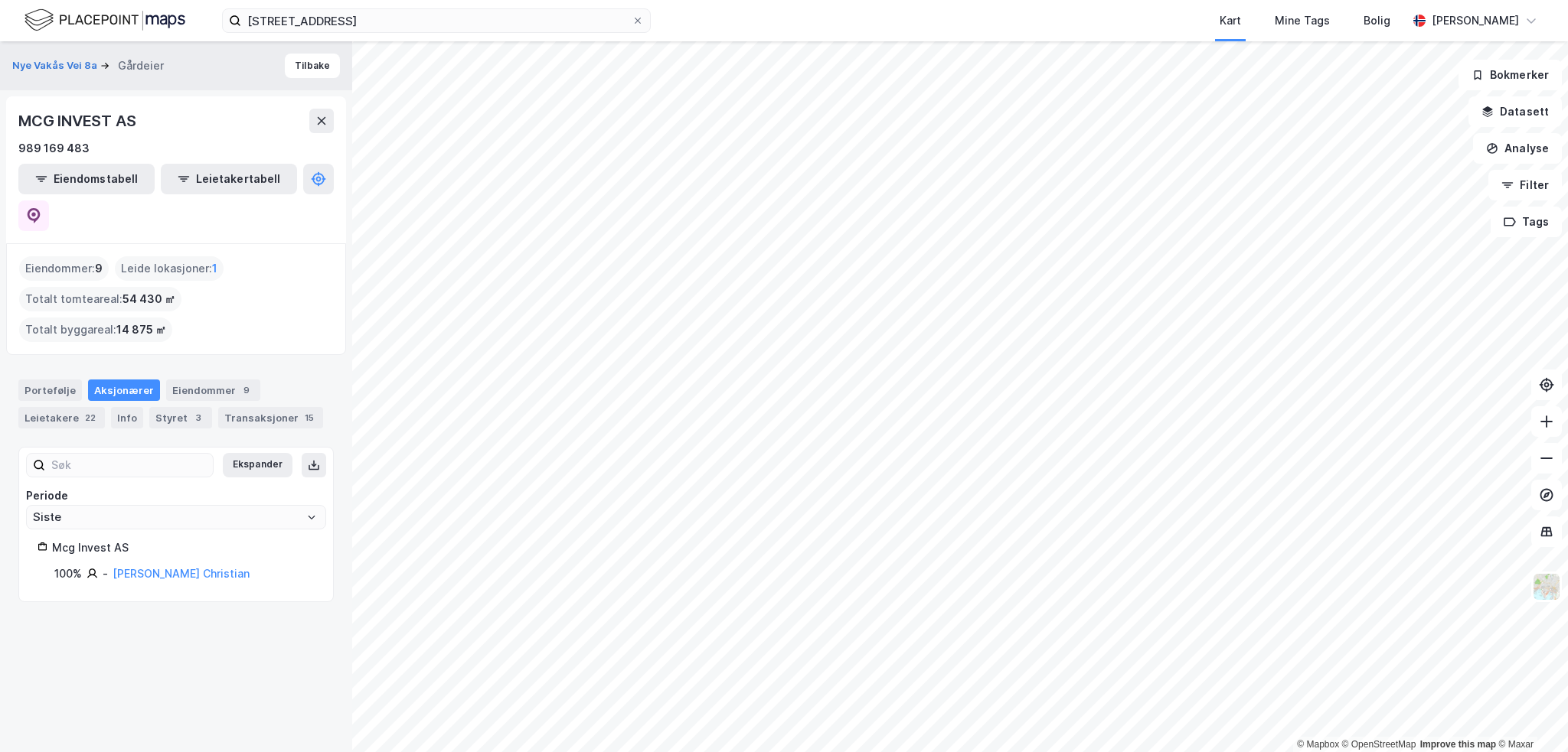
click at [311, 71] on button "Tilbake" at bounding box center [312, 65] width 55 height 24
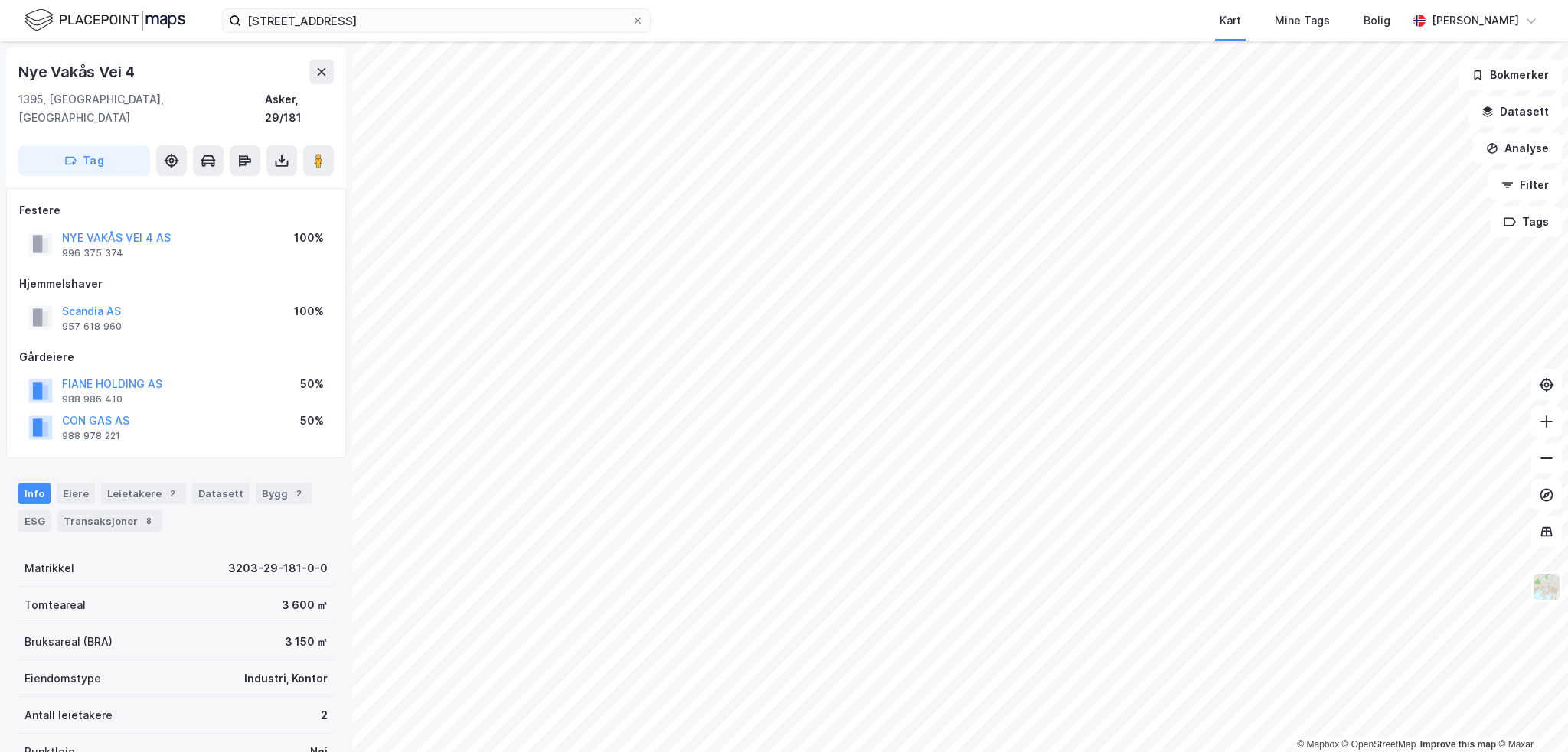
click at [0, 0] on button "CON GAS AS" at bounding box center [0, 0] width 0 height 0
